Goal: Information Seeking & Learning: Understand process/instructions

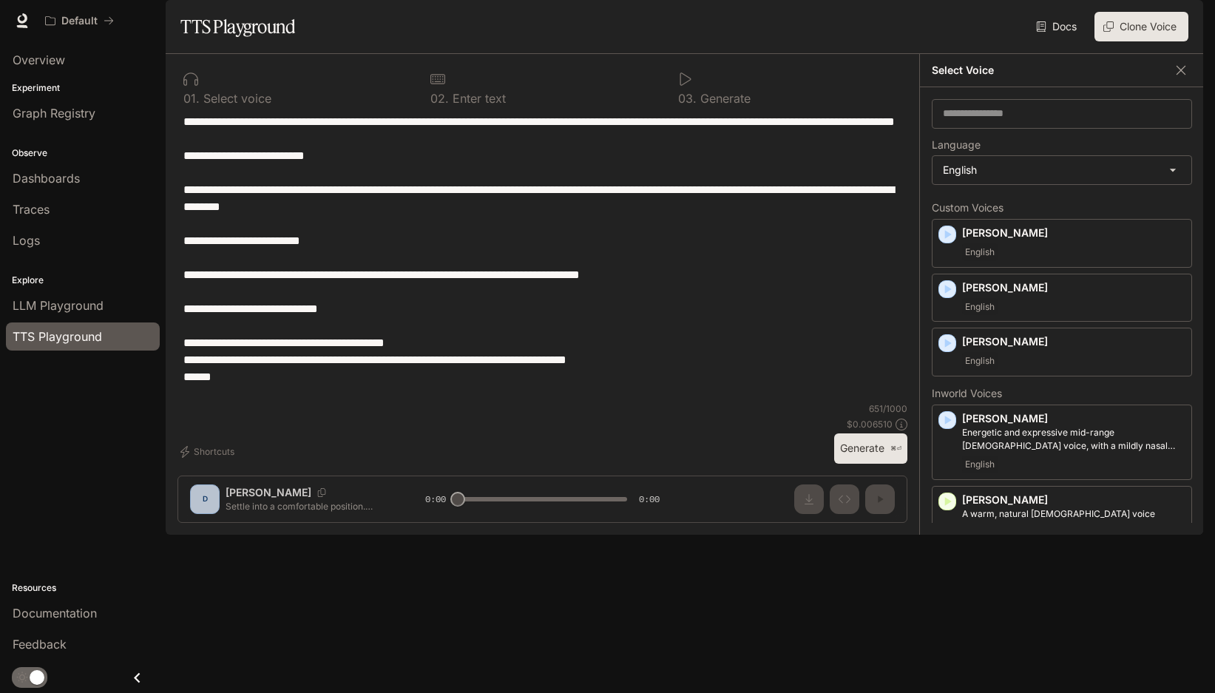
scroll to position [292, 0]
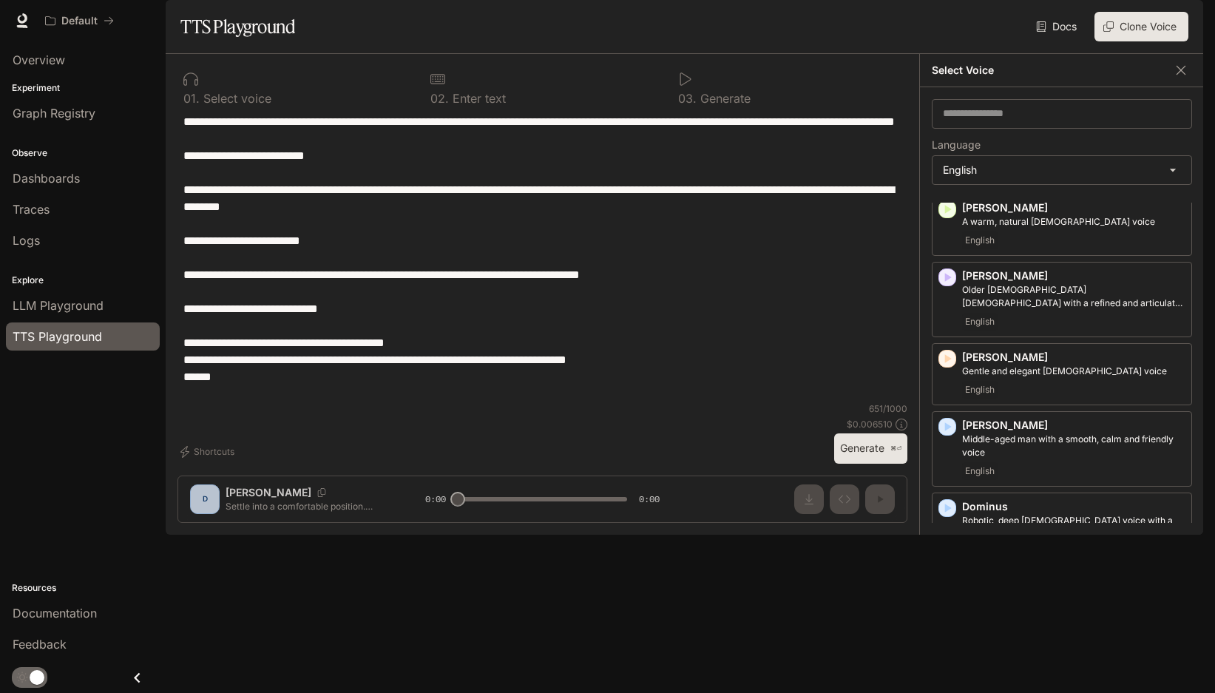
type textarea "**********"
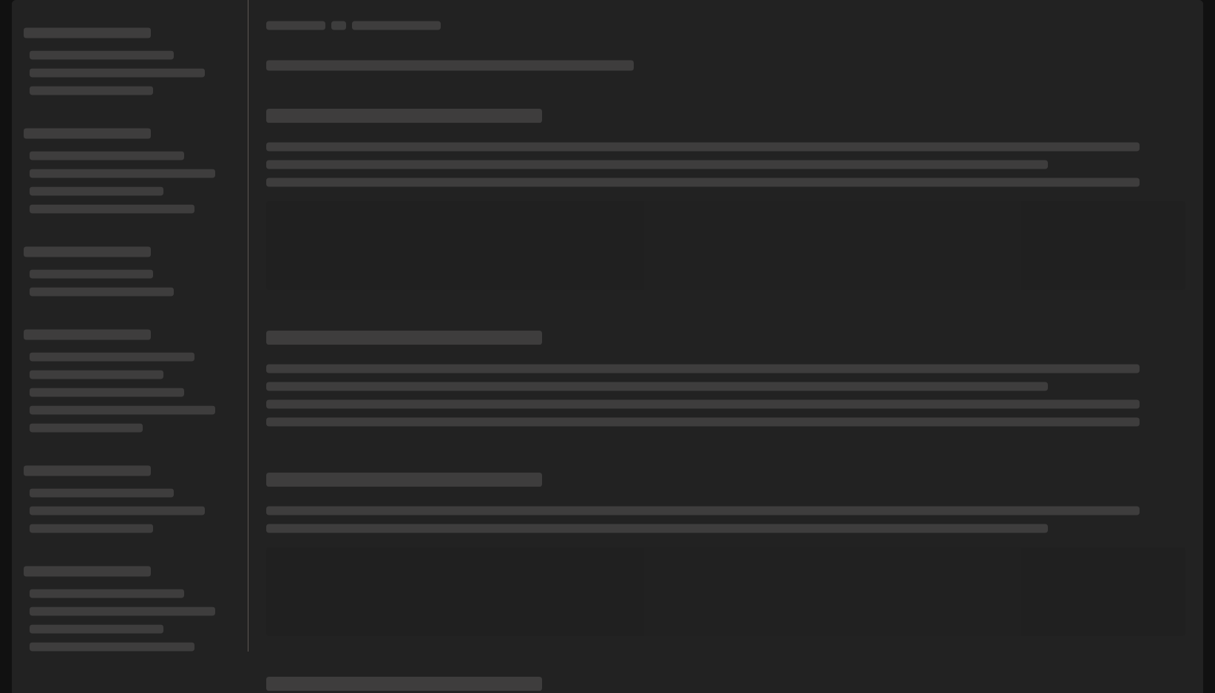
click at [1096, 14] on span "Documentation" at bounding box center [1116, 21] width 78 height 18
